Goal: Transaction & Acquisition: Purchase product/service

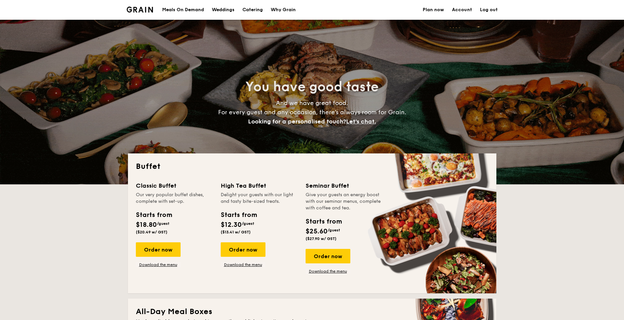
select select
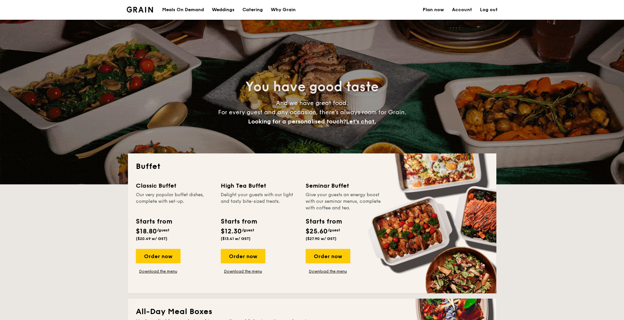
select select
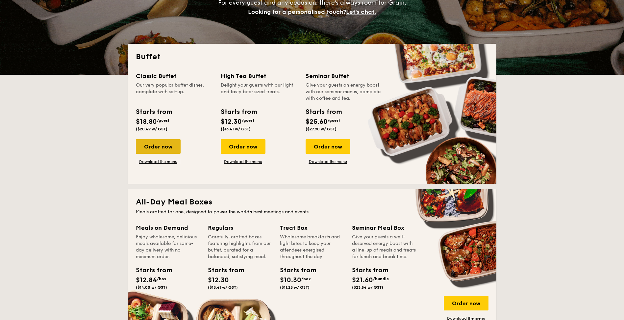
click at [167, 146] on div "Order now" at bounding box center [158, 146] width 45 height 14
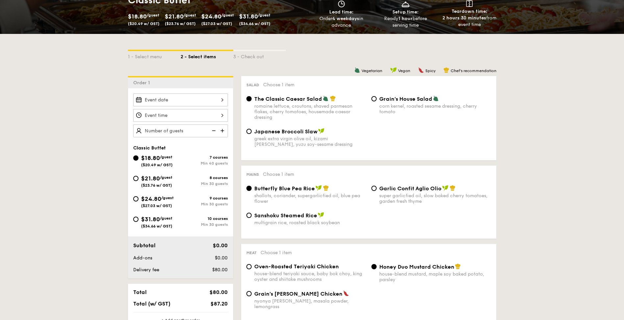
scroll to position [132, 0]
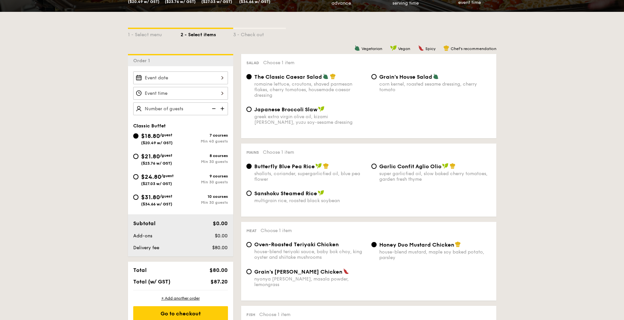
click at [158, 182] on span "($27.03 w/ GST)" at bounding box center [156, 183] width 31 height 5
click at [138, 179] on input "$24.80 /guest ($27.03 w/ GST) 9 courses Min 30 guests" at bounding box center [135, 176] width 5 height 5
radio input "true"
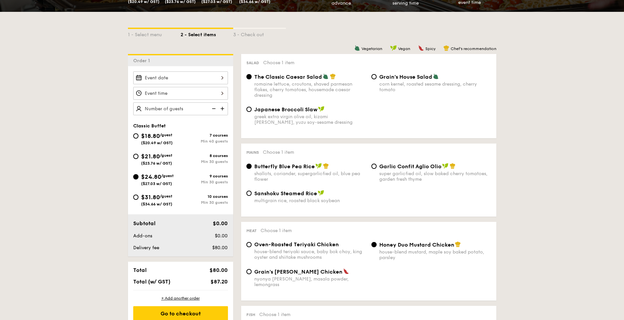
radio input "true"
